Goal: Navigation & Orientation: Find specific page/section

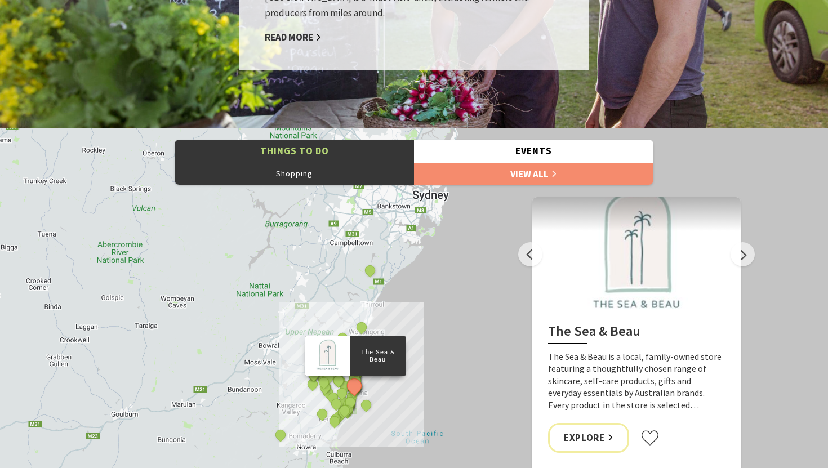
scroll to position [1017, 0]
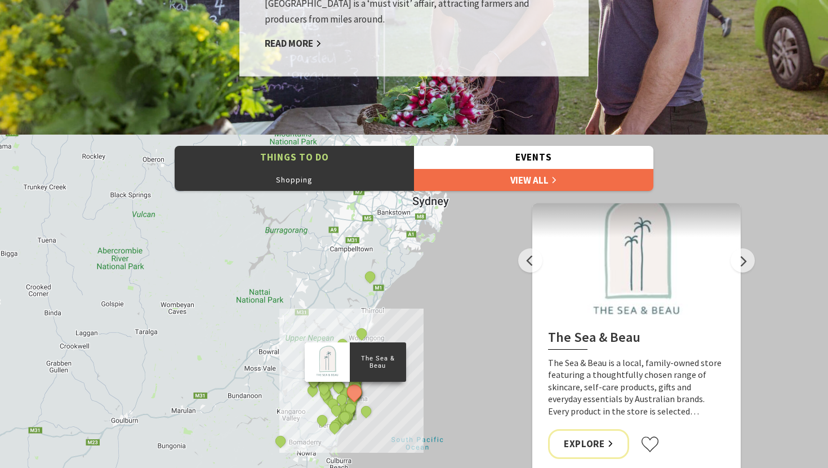
click at [501, 176] on link "View All" at bounding box center [533, 179] width 239 height 23
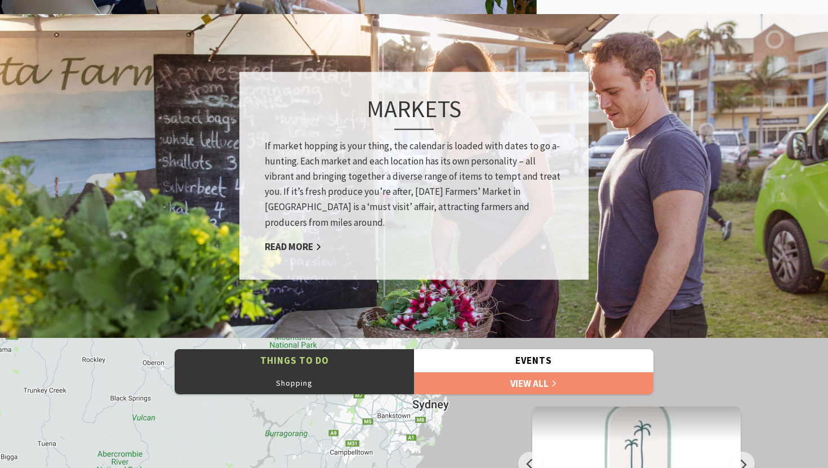
scroll to position [811, 0]
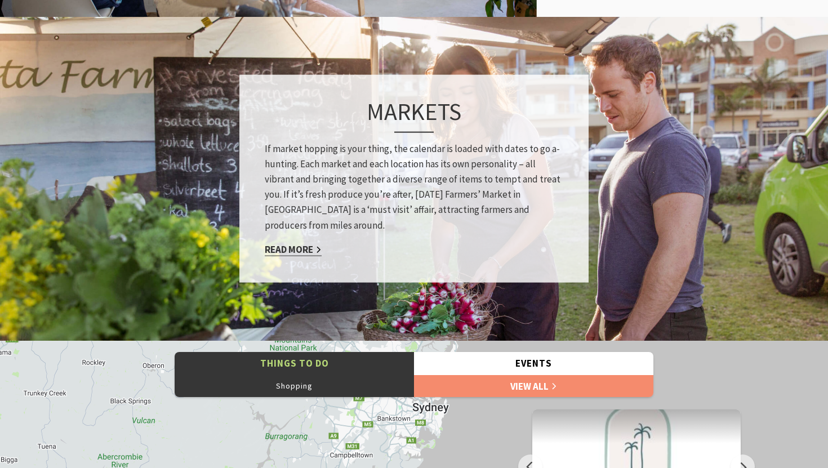
click at [300, 247] on link "Read More" at bounding box center [293, 249] width 57 height 13
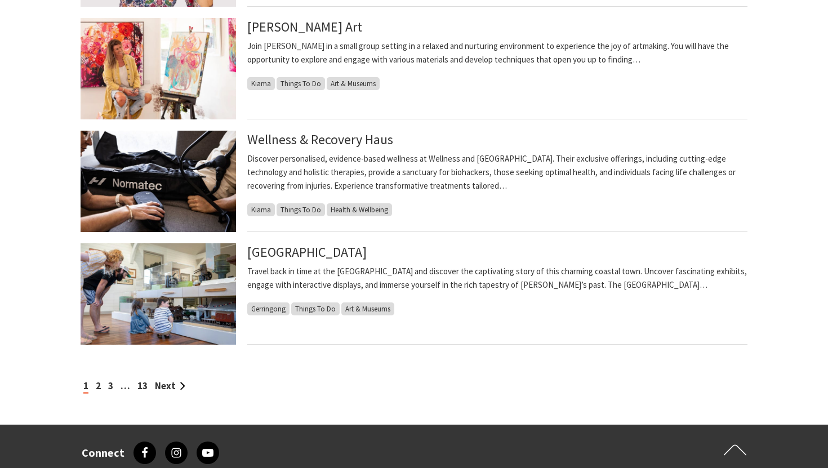
scroll to position [1086, 0]
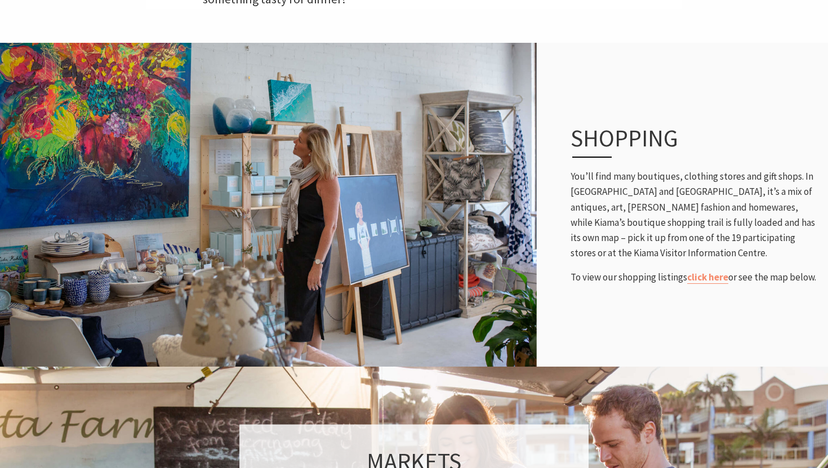
scroll to position [469, 0]
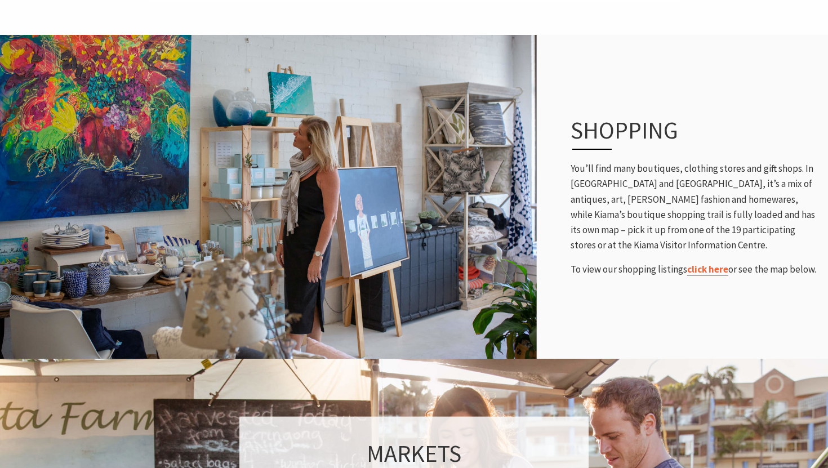
click at [713, 263] on link "click here" at bounding box center [707, 269] width 41 height 13
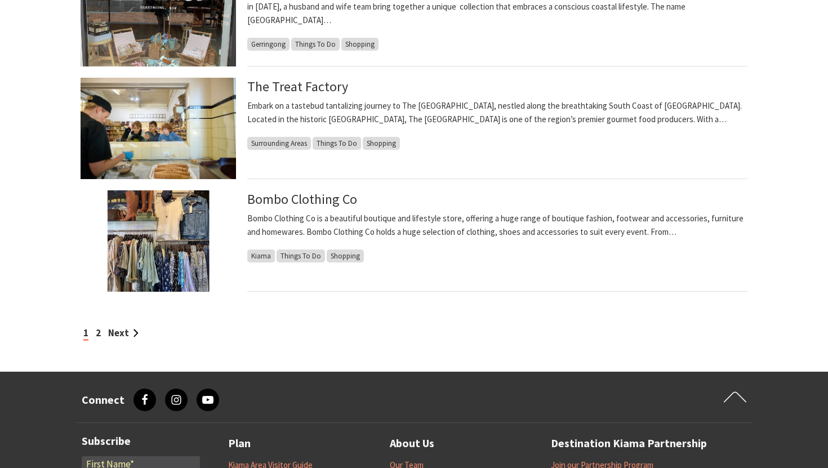
scroll to position [981, 0]
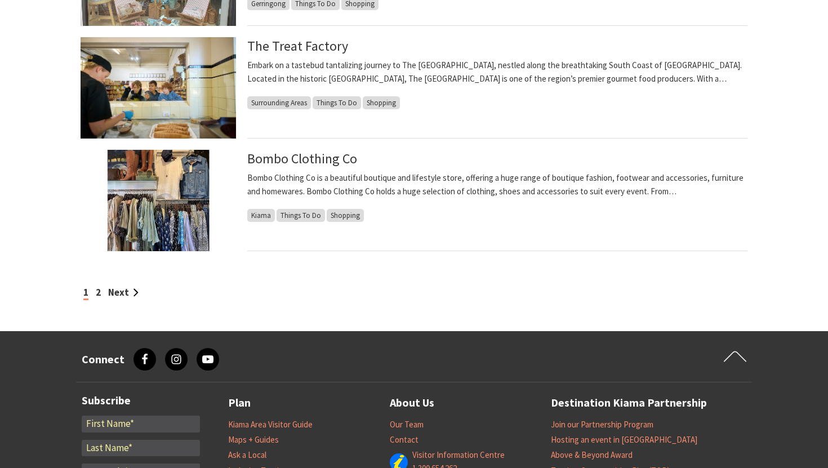
click at [101, 291] on div "1 2 Next" at bounding box center [414, 292] width 667 height 15
click at [96, 291] on link "2" at bounding box center [98, 292] width 5 height 12
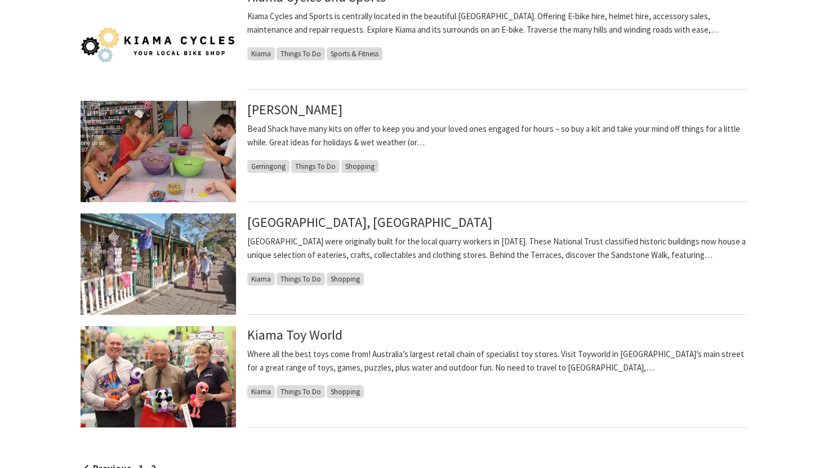
scroll to position [809, 0]
